Goal: Information Seeking & Learning: Learn about a topic

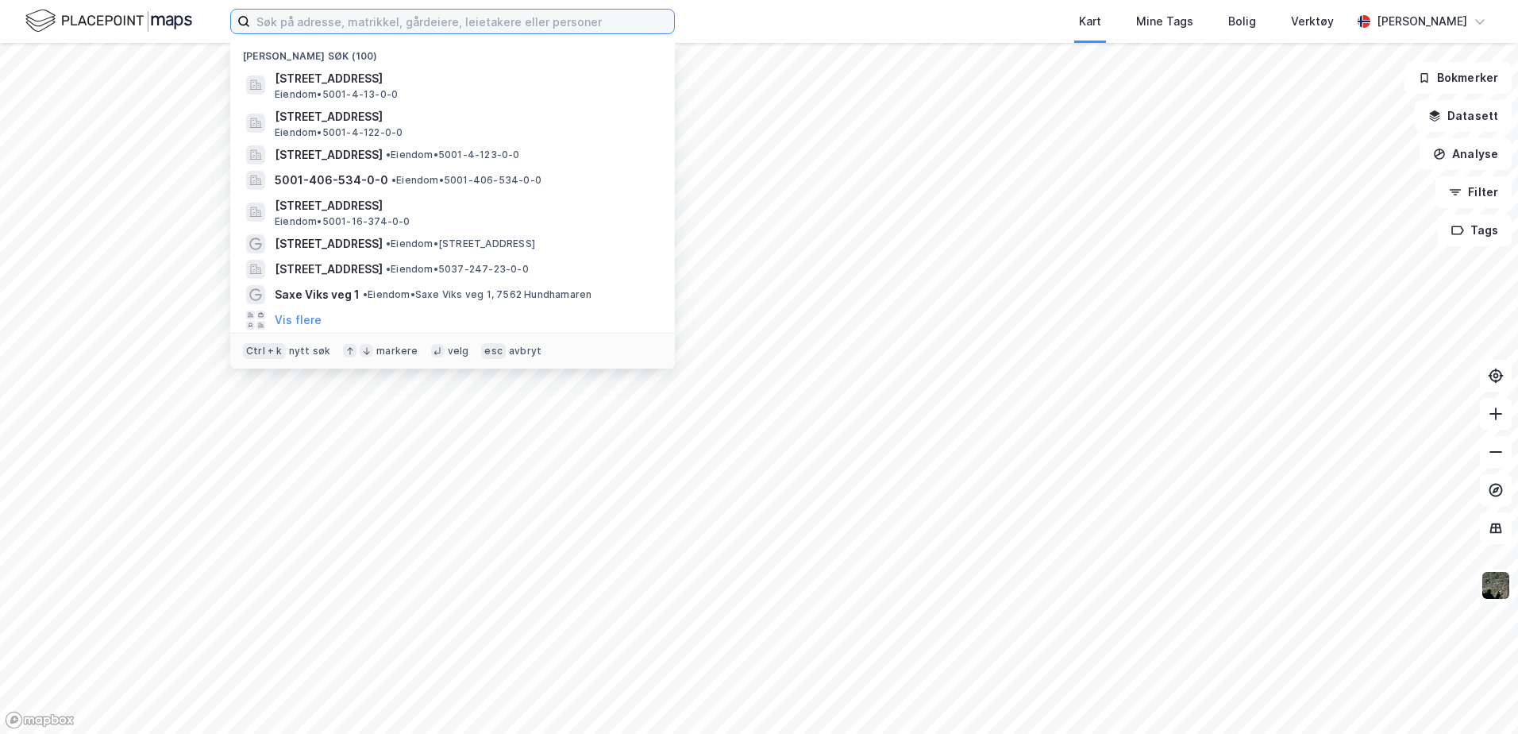
click at [309, 22] on input at bounding box center [462, 22] width 424 height 24
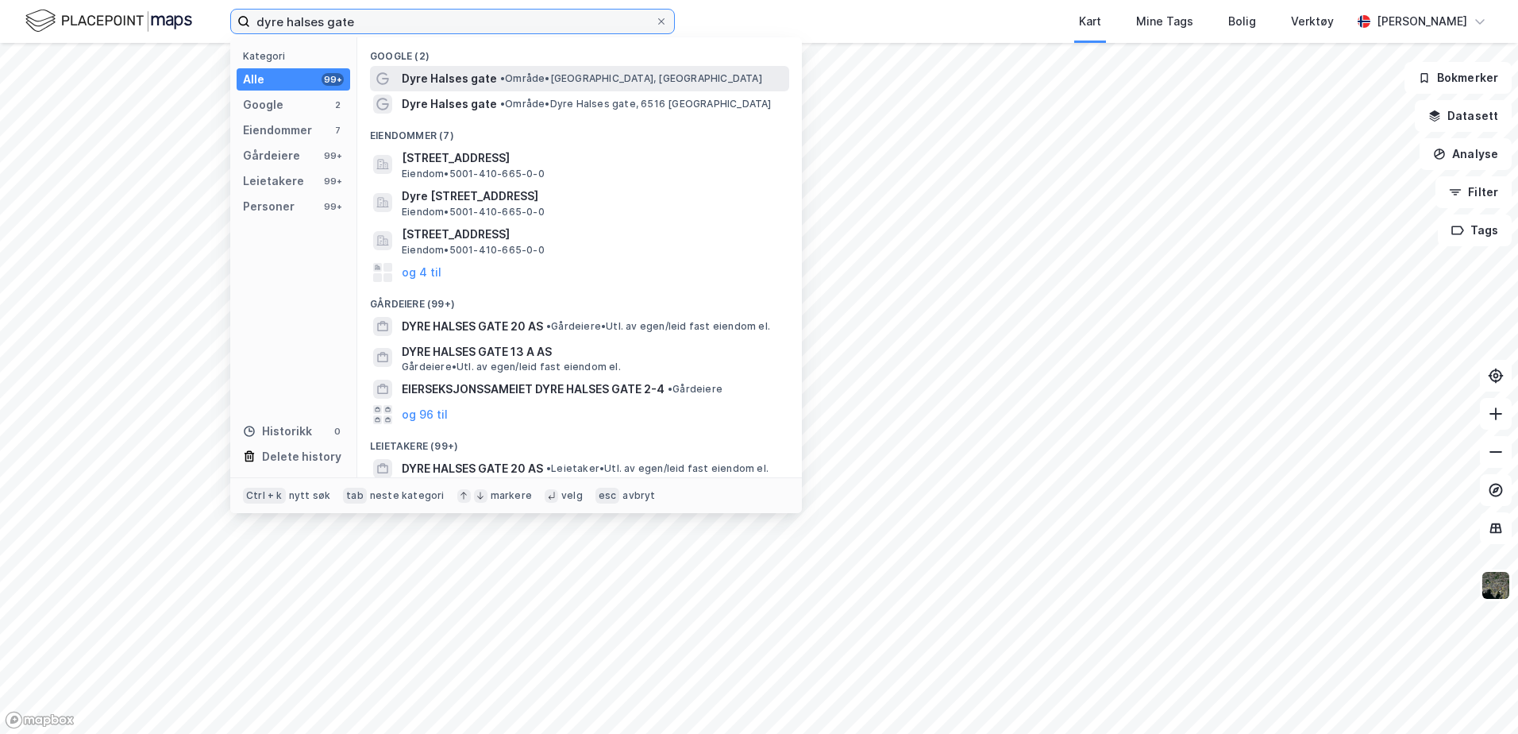
type input "dyre halses gate"
click at [519, 79] on span "• Område • [GEOGRAPHIC_DATA], [GEOGRAPHIC_DATA]" at bounding box center [631, 78] width 262 height 13
